Goal: Transaction & Acquisition: Purchase product/service

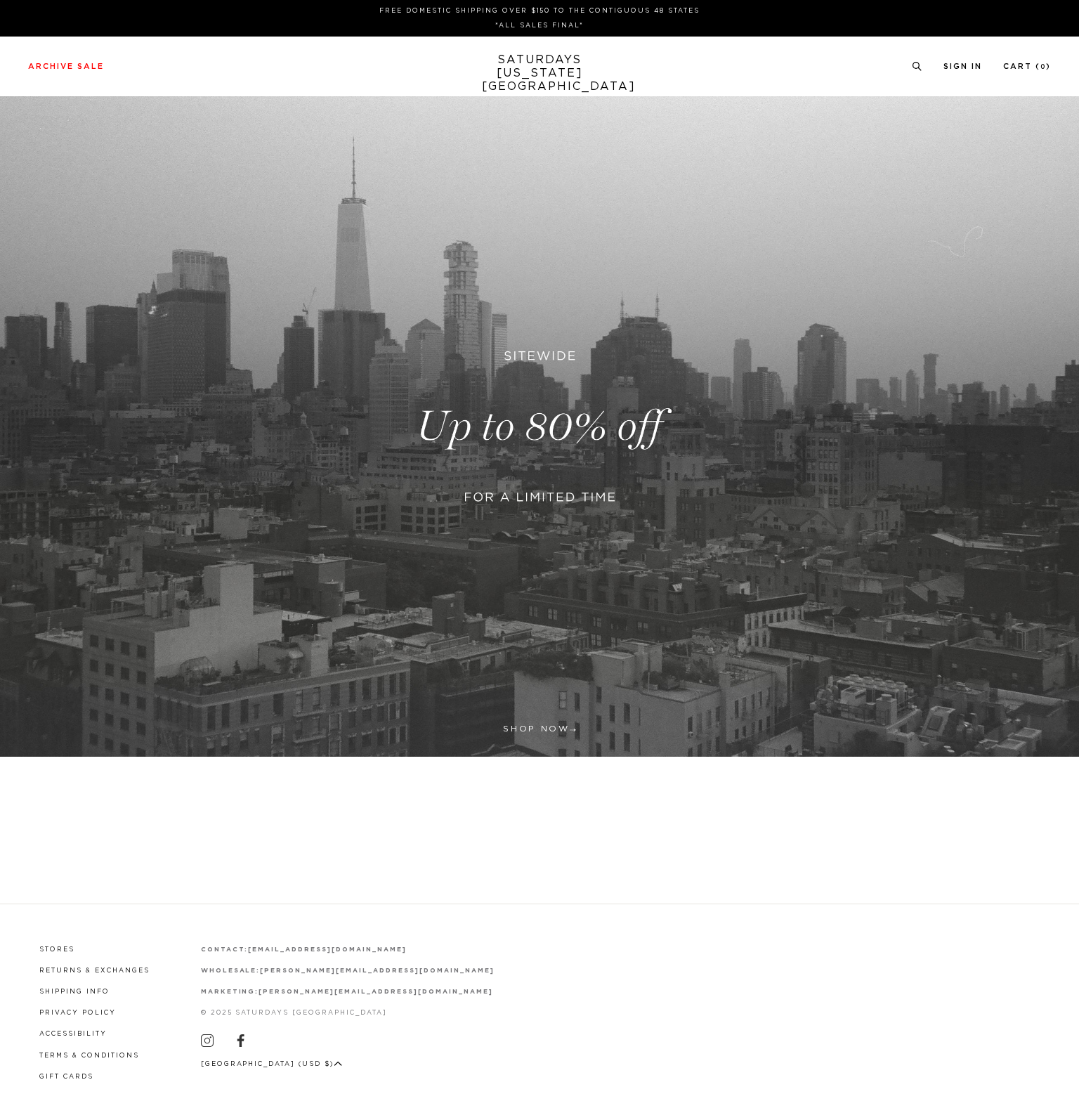
click at [572, 391] on link at bounding box center [540, 427] width 1079 height 662
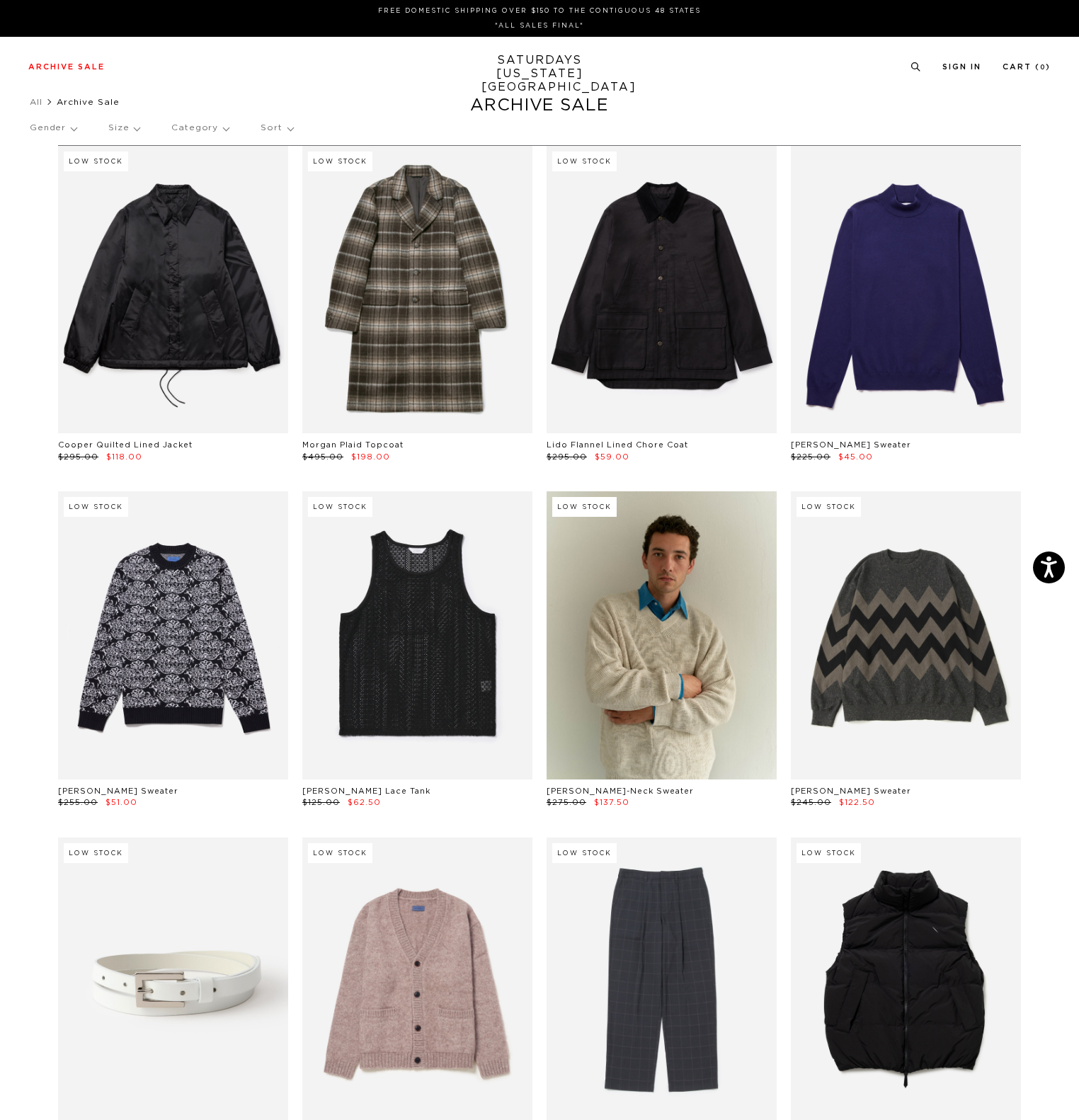
click at [267, 126] on p "Sort" at bounding box center [277, 128] width 32 height 32
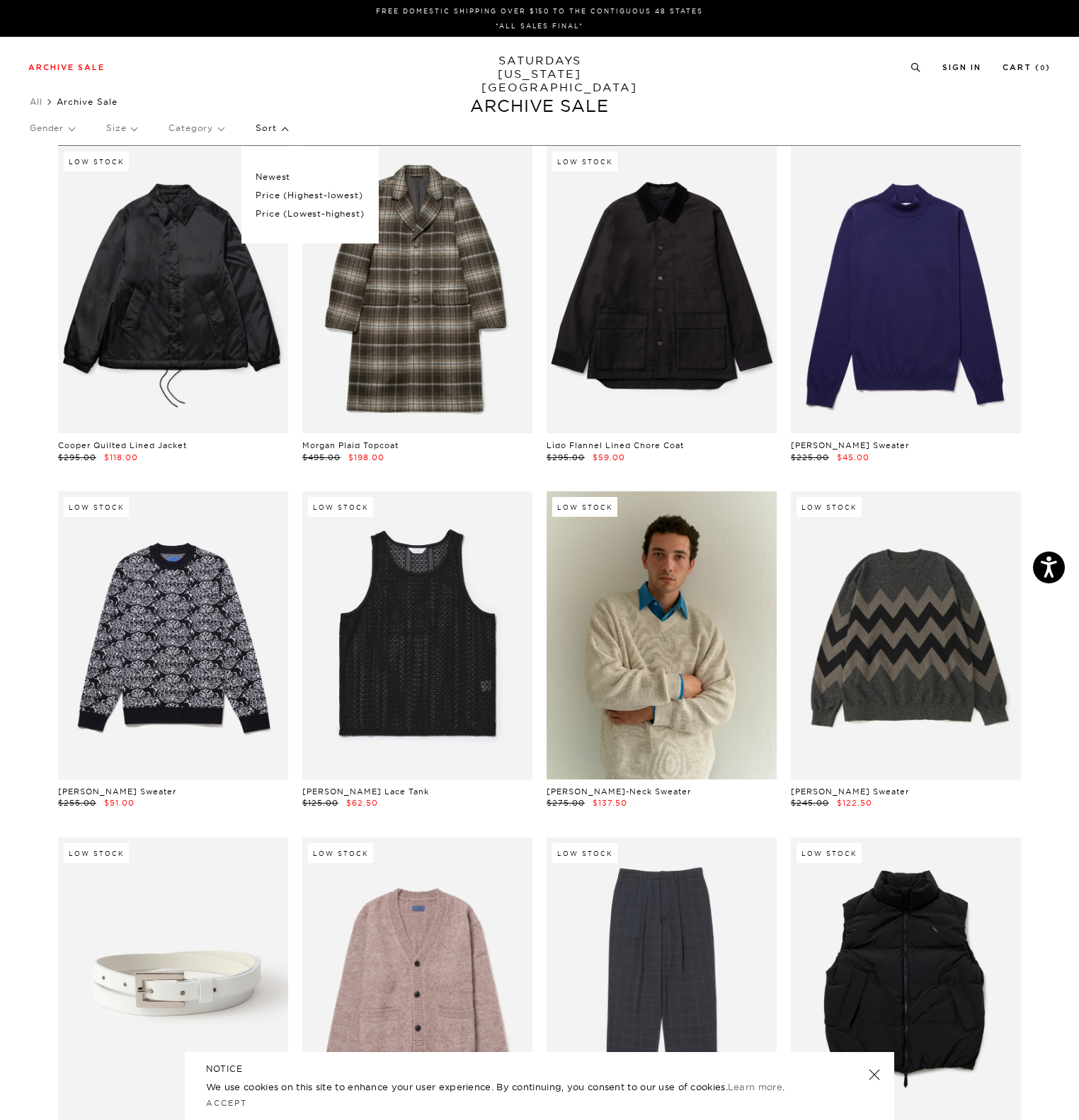
drag, startPoint x: 302, startPoint y: 210, endPoint x: 302, endPoint y: 227, distance: 17.0
click at [302, 211] on p "Price (Lowest-highest)" at bounding box center [310, 214] width 108 height 19
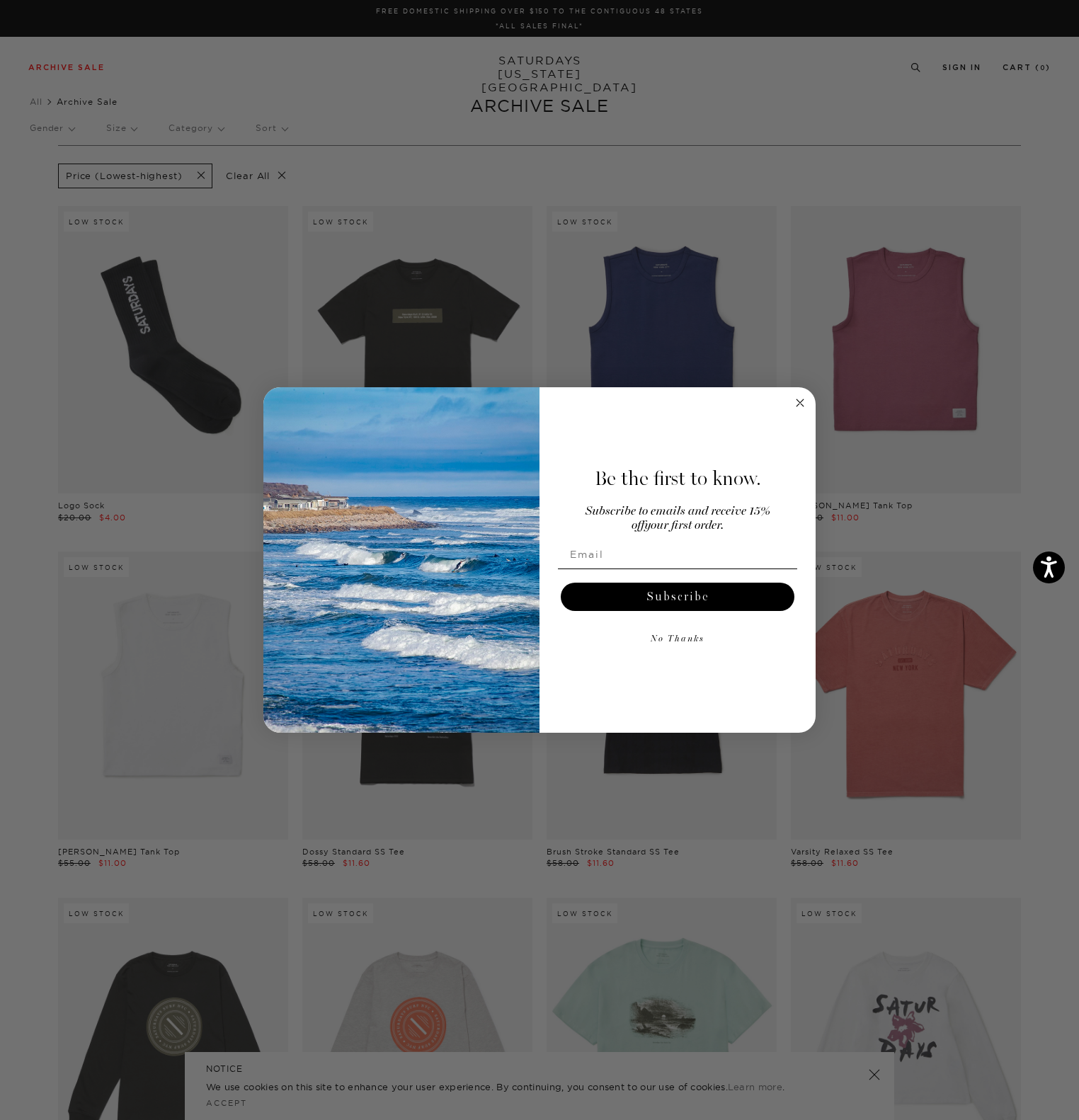
click at [794, 397] on circle "Close dialog" at bounding box center [800, 403] width 17 height 17
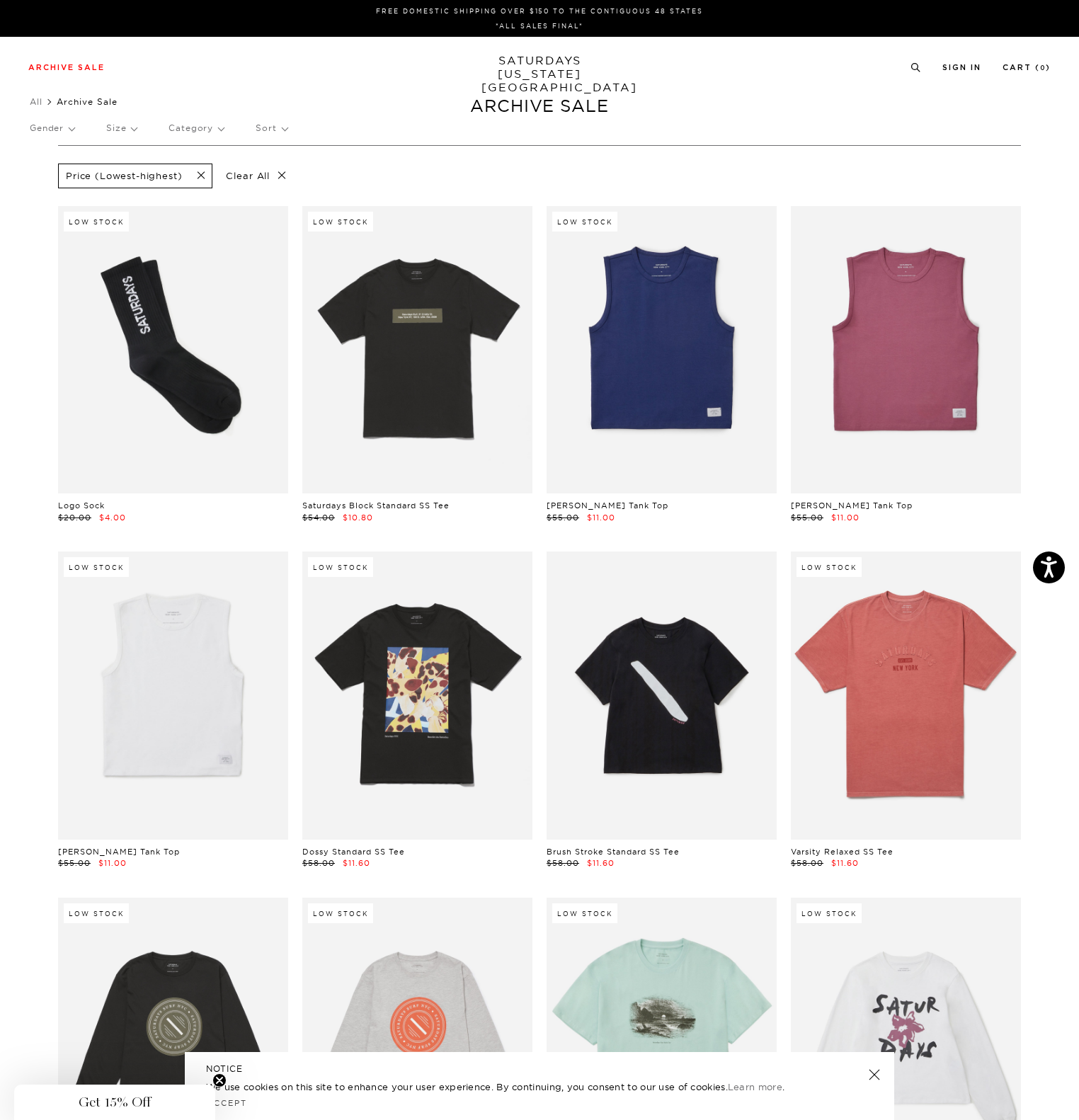
click at [74, 132] on p "Gender" at bounding box center [52, 128] width 45 height 32
click at [47, 190] on p "Mens" at bounding box center [85, 195] width 111 height 19
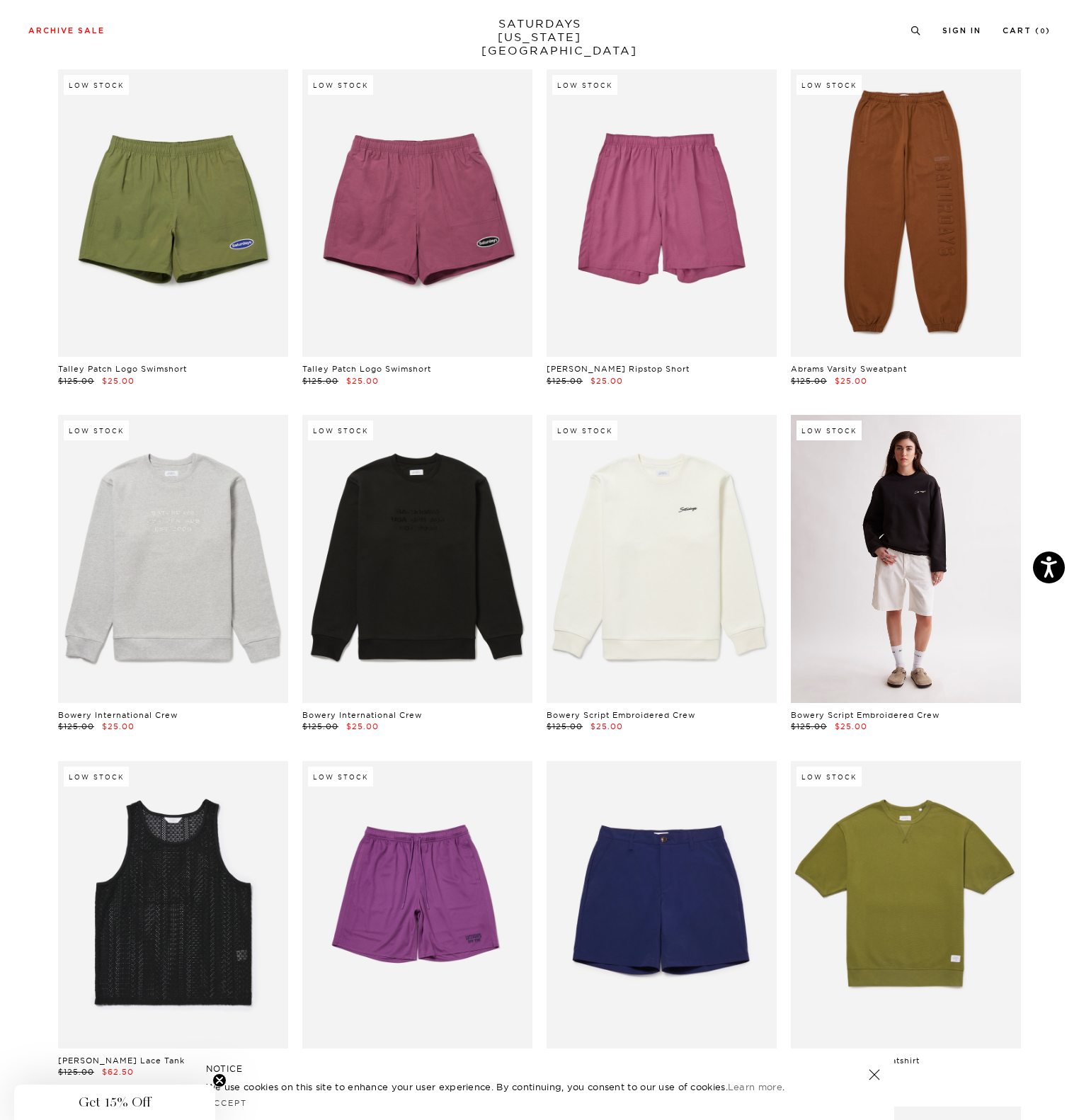
scroll to position [2903, 0]
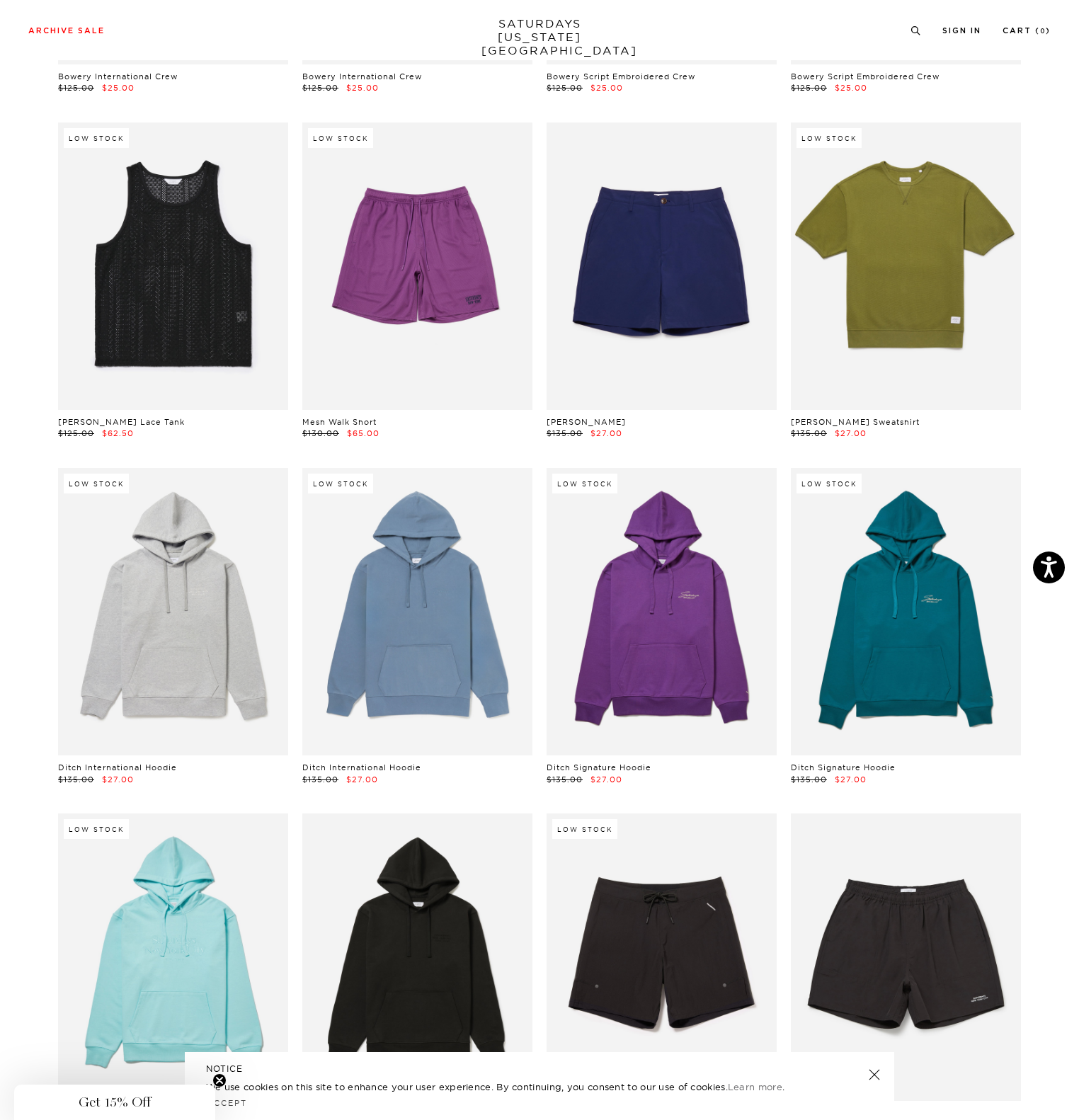
scroll to position [3611, 0]
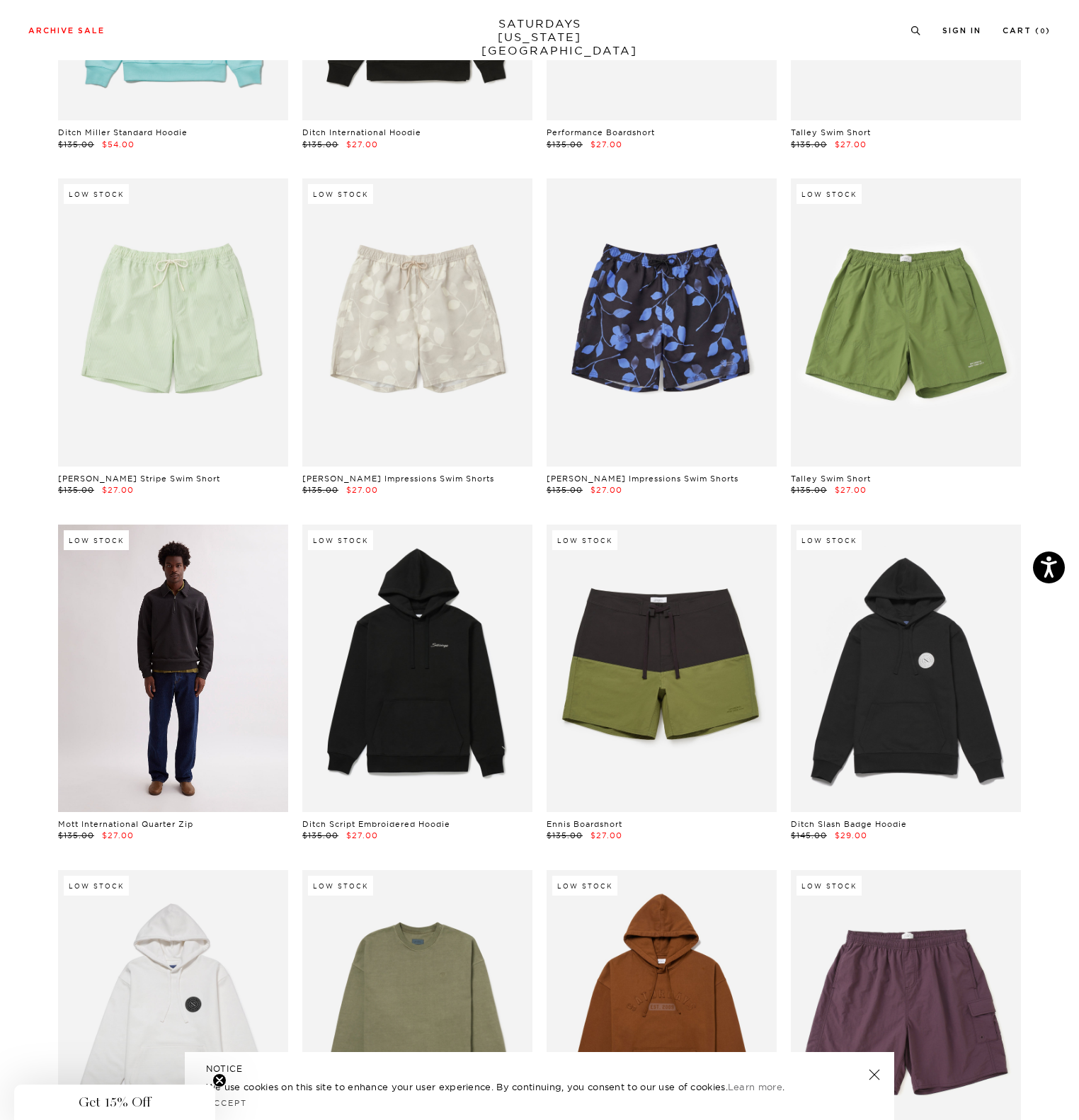
scroll to position [4886, 0]
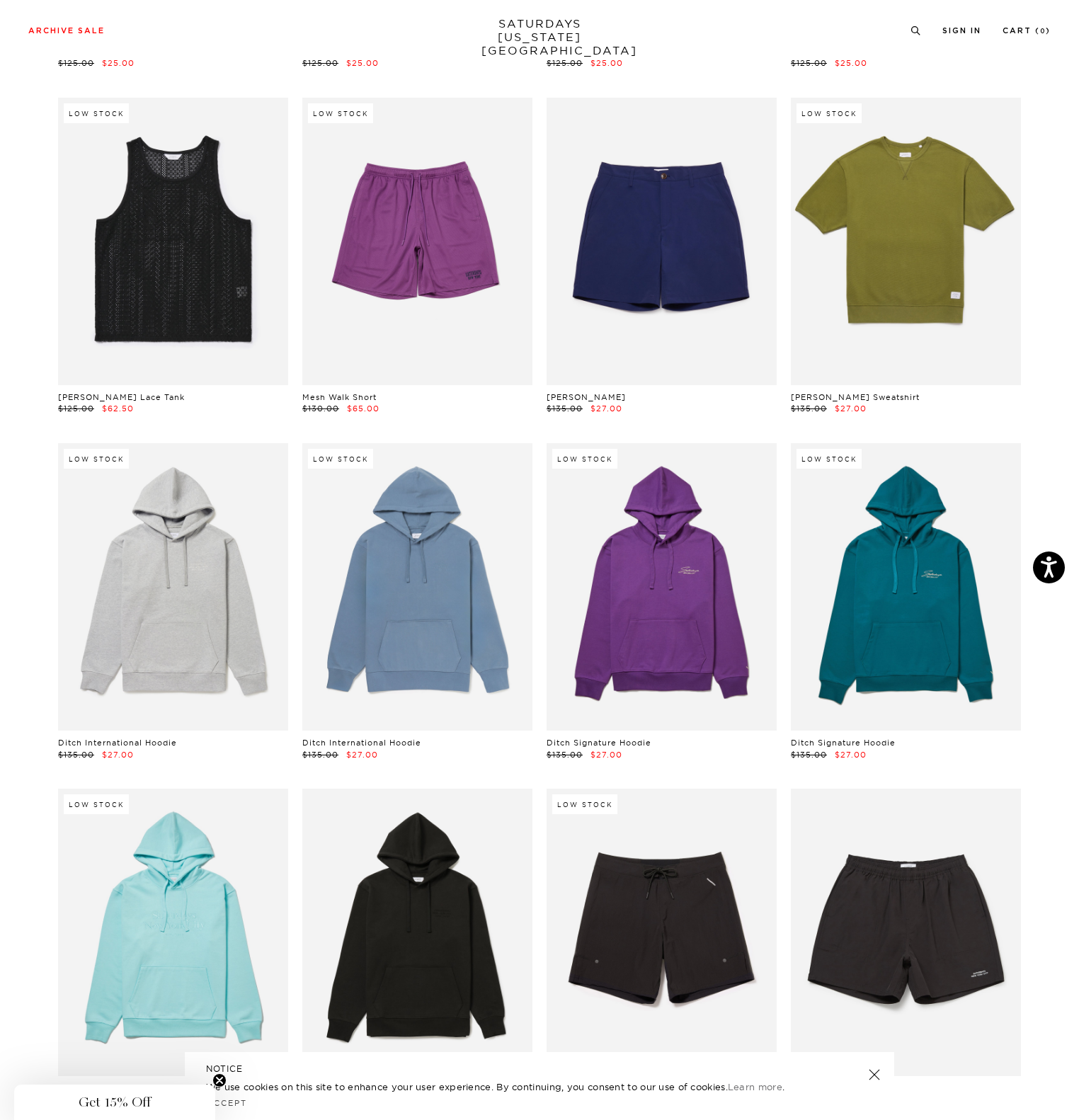
scroll to position [3966, 0]
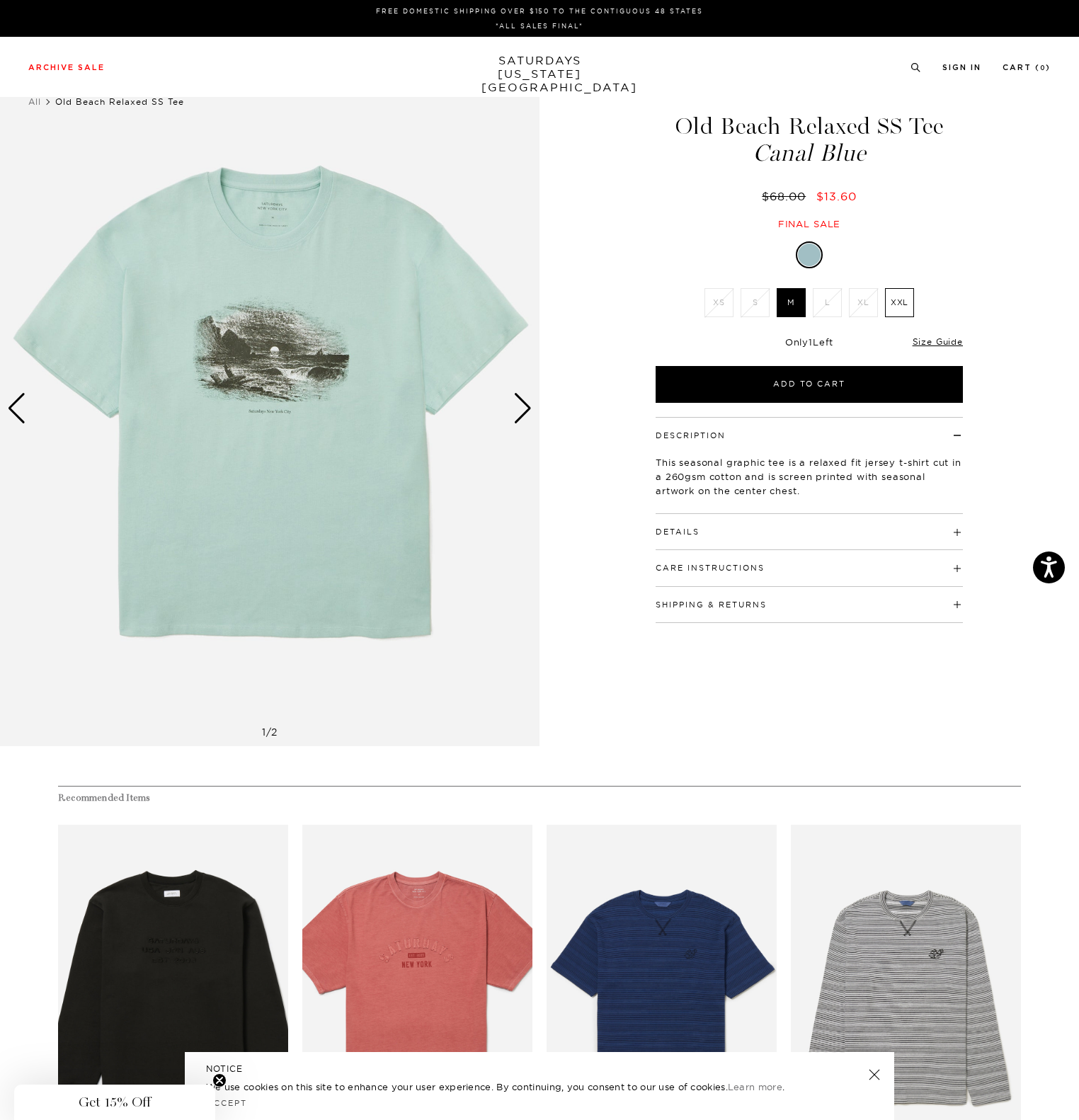
click at [536, 420] on img at bounding box center [269, 409] width 540 height 675
click at [523, 412] on body "Press Alt+1 for screen-reader mode, Alt+0 to cancel Accessibility Screen-Reader…" at bounding box center [540, 726] width 1079 height 1453
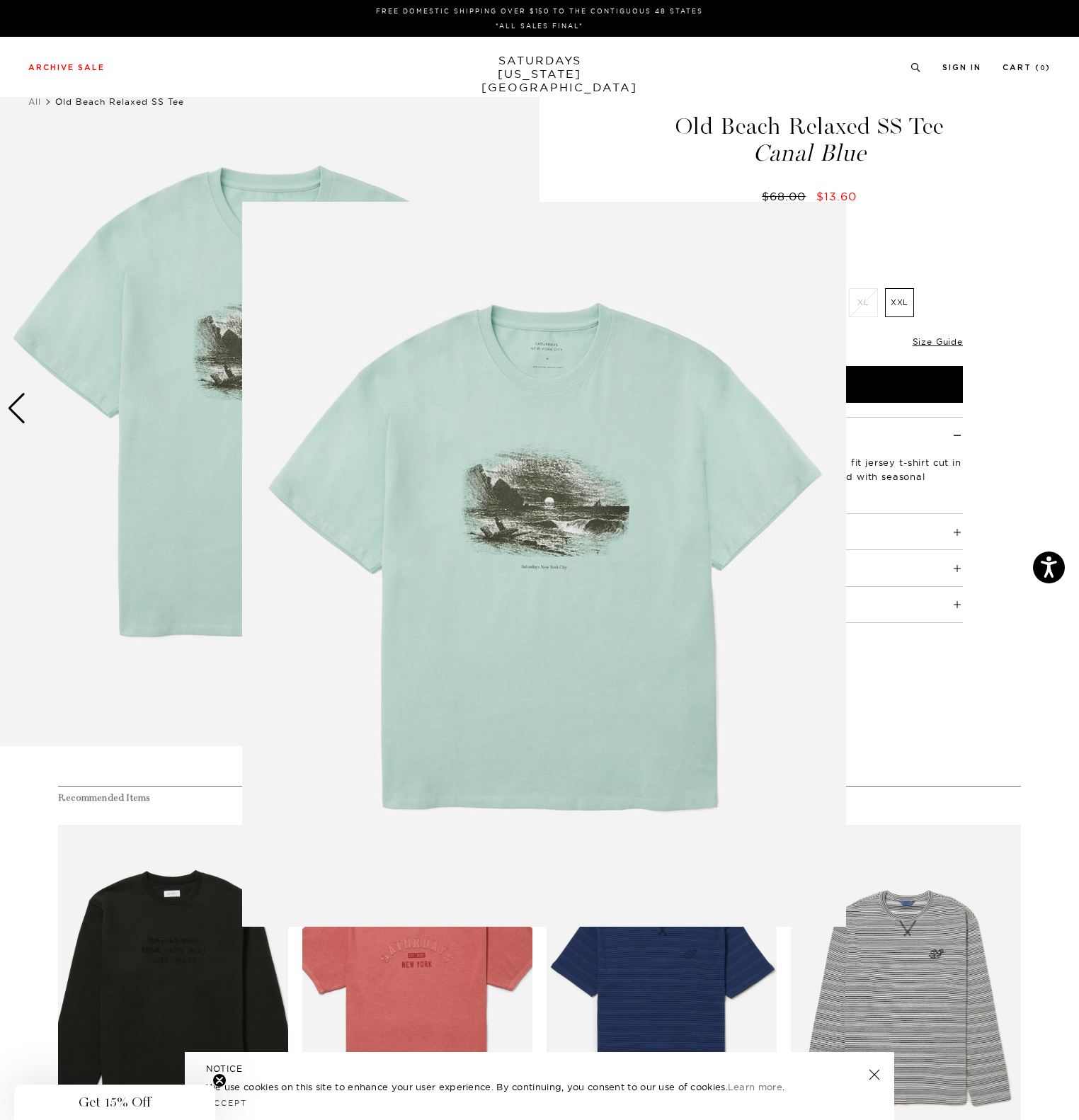
click at [596, 117] on figure at bounding box center [540, 560] width 1079 height 1120
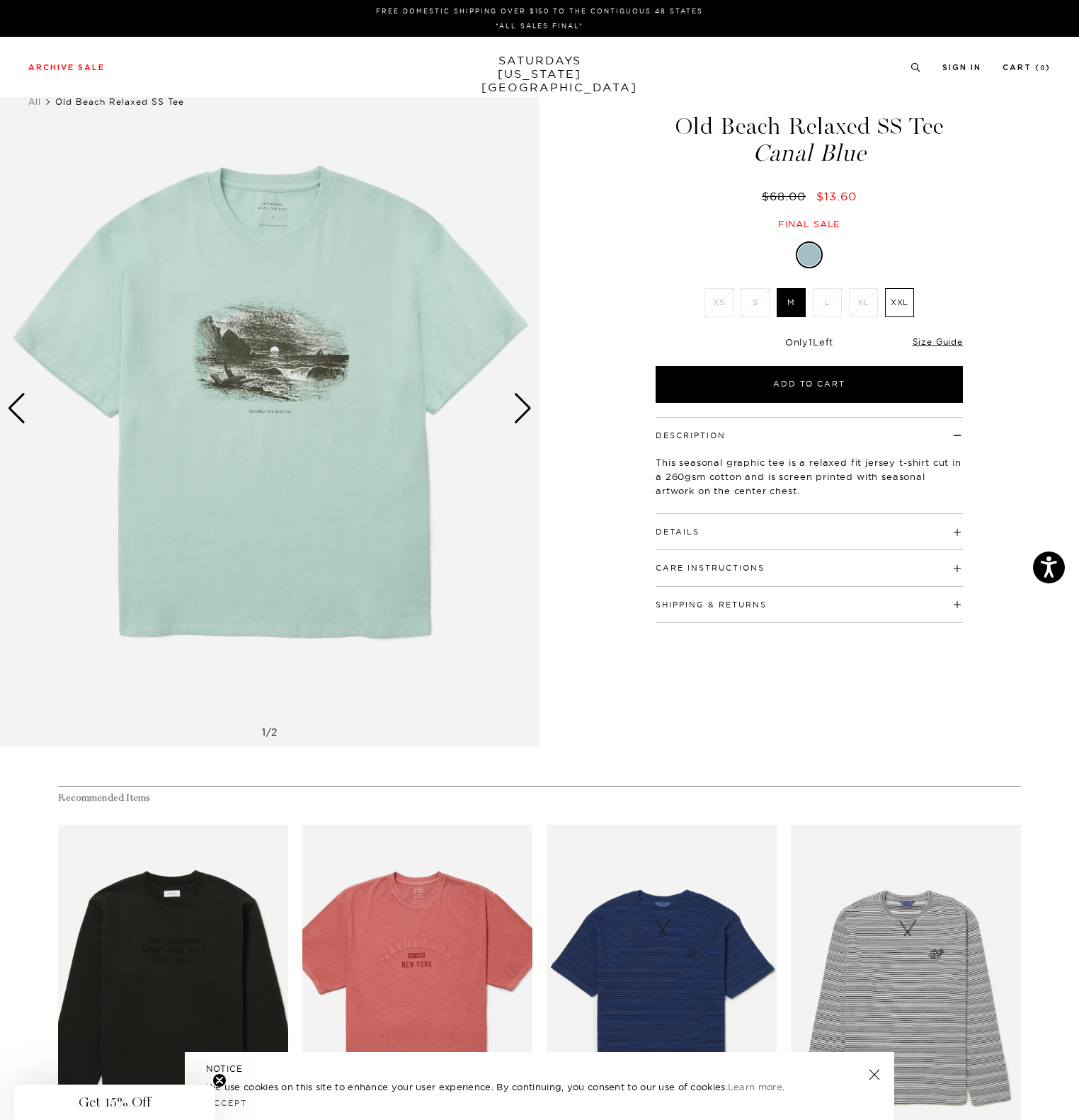
click at [519, 405] on div "Next slide" at bounding box center [523, 408] width 19 height 31
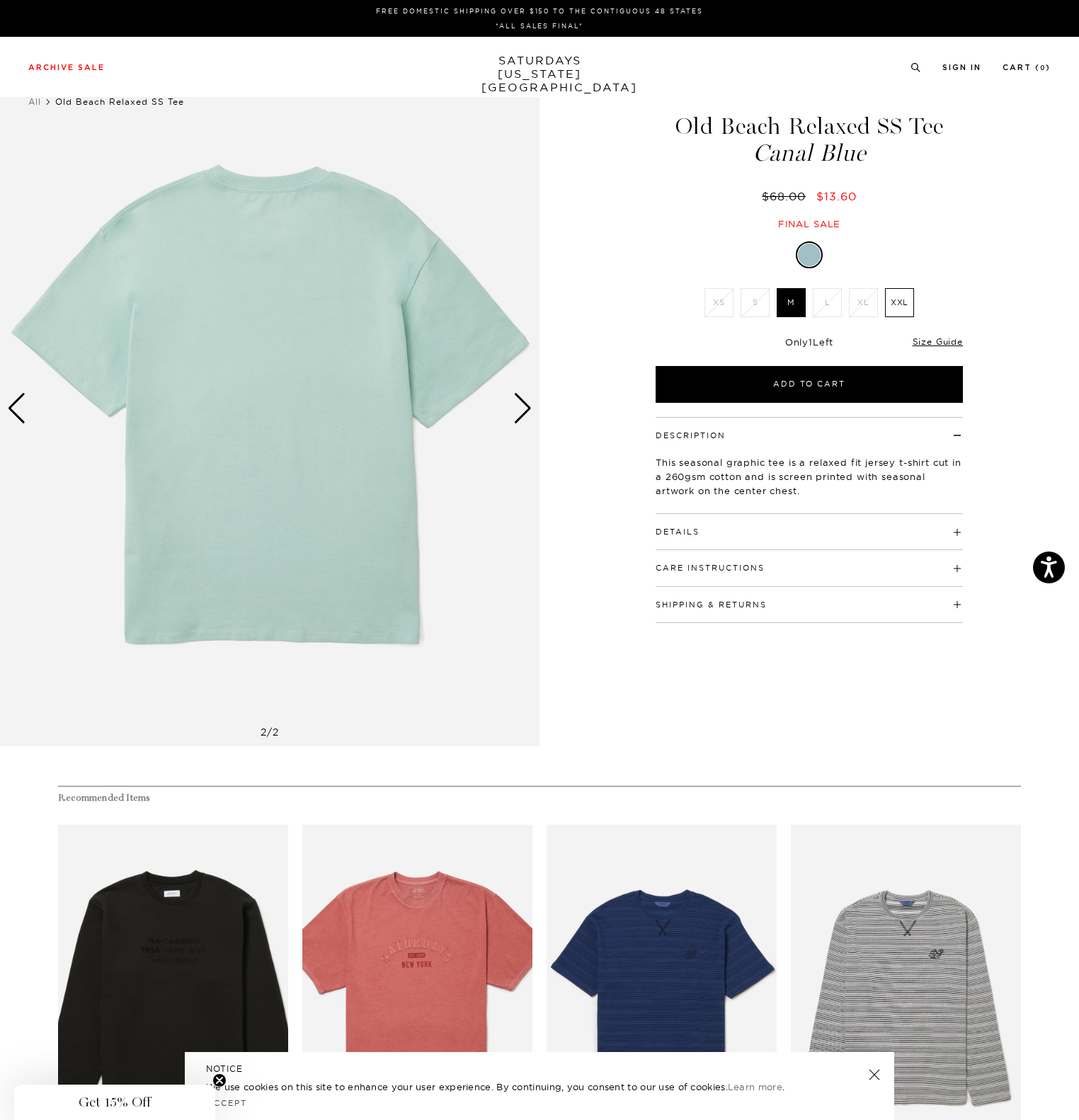
click at [519, 405] on div "Next slide" at bounding box center [523, 408] width 19 height 31
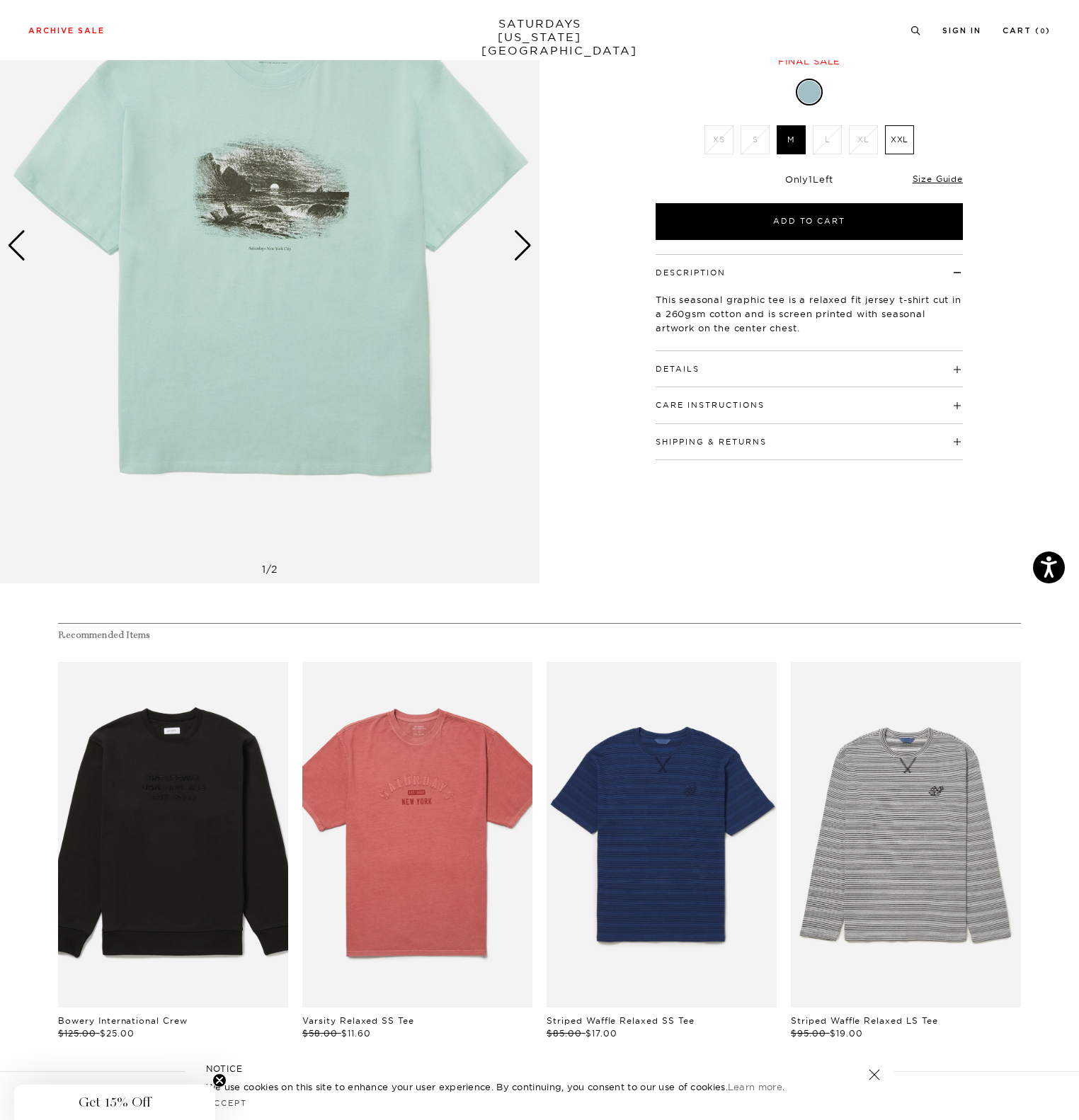
scroll to position [213, 0]
